Goal: Transaction & Acquisition: Subscribe to service/newsletter

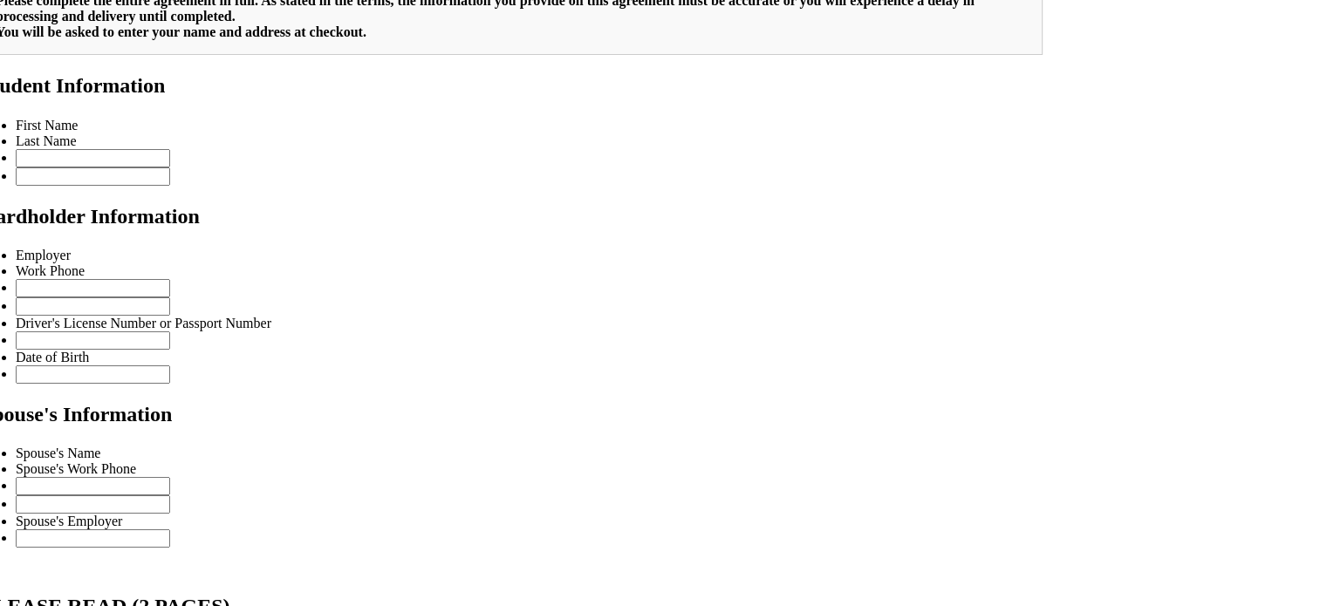
scroll to position [2038, 0]
click at [988, 202] on div "Select your School & Grade / Instrument Selection / Books & Accessories / Stude…" at bounding box center [512, 561] width 1062 height 1351
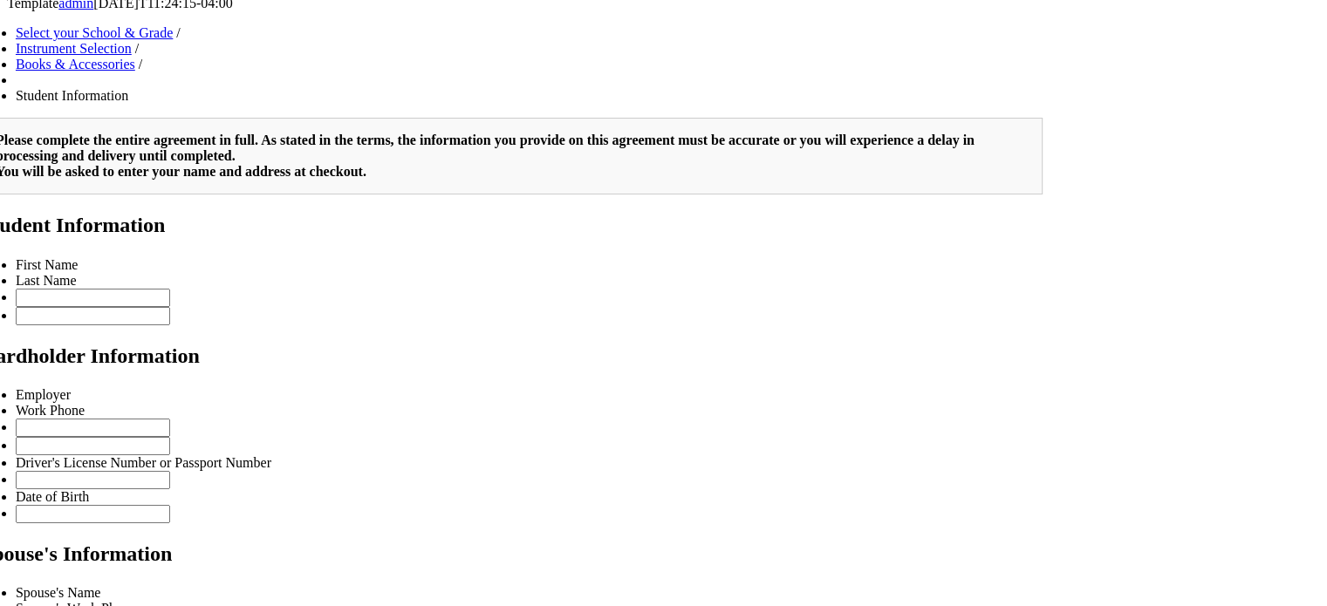
scroll to position [2203, 0]
drag, startPoint x: 759, startPoint y: 989, endPoint x: 768, endPoint y: 990, distance: 8.9
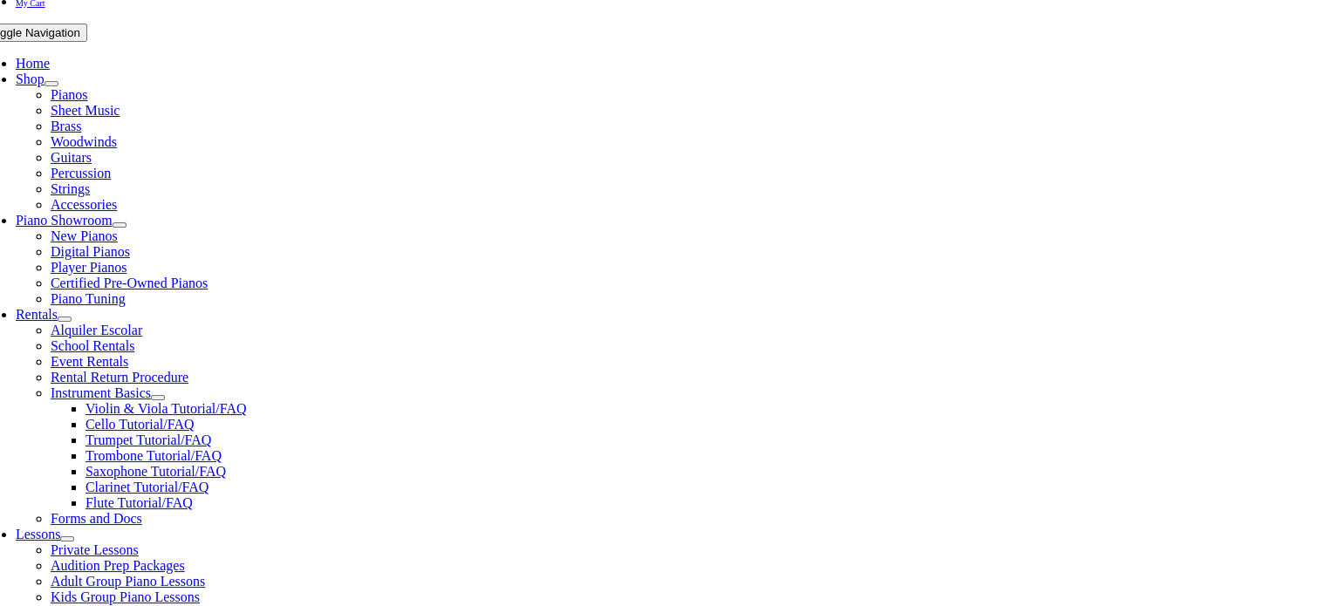
scroll to position [327, 0]
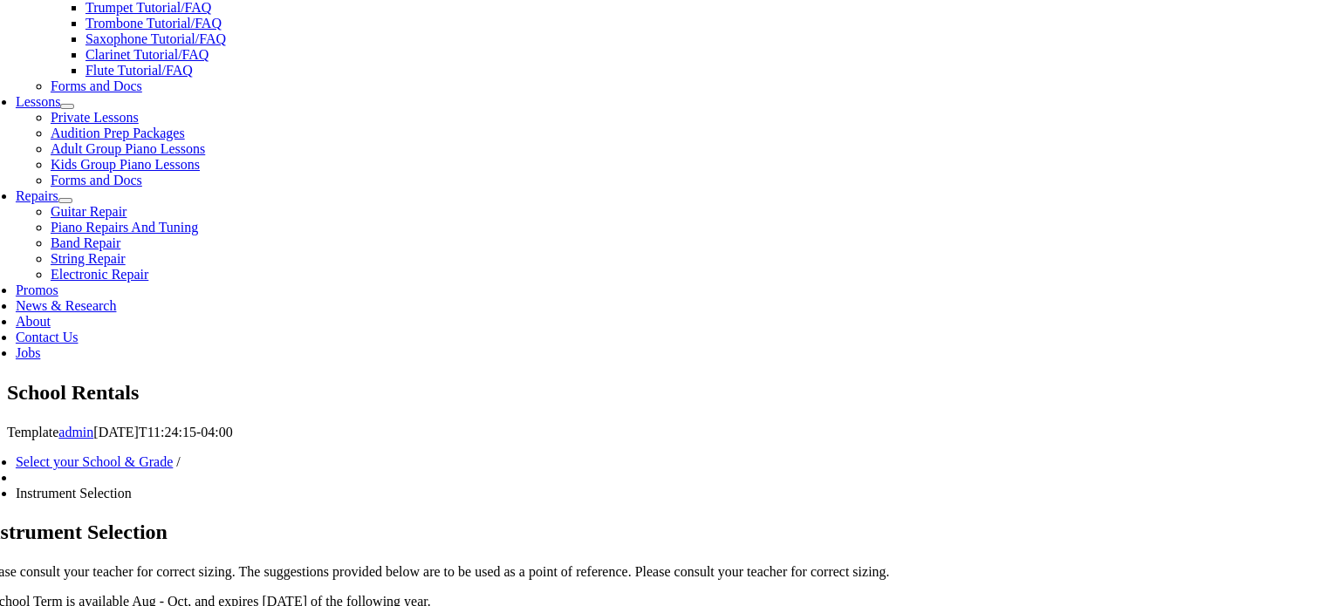
scroll to position [838, 0]
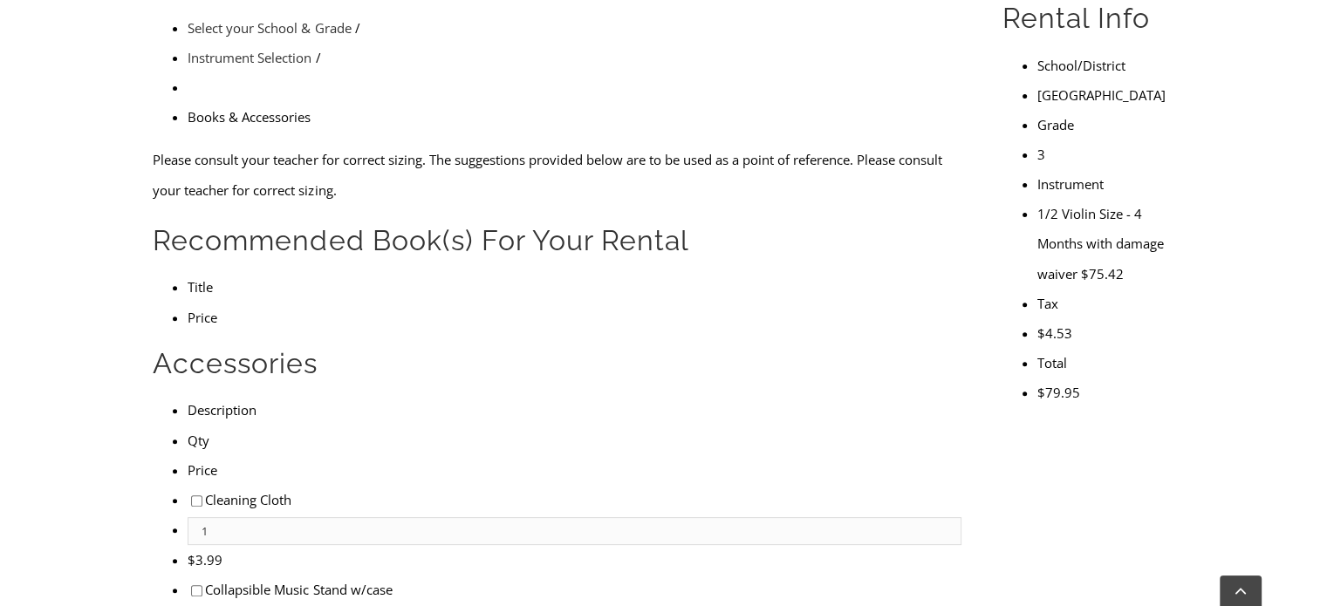
scroll to position [454, 0]
